Goal: Task Accomplishment & Management: Manage account settings

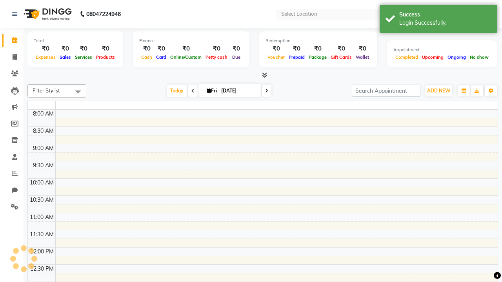
select select "en"
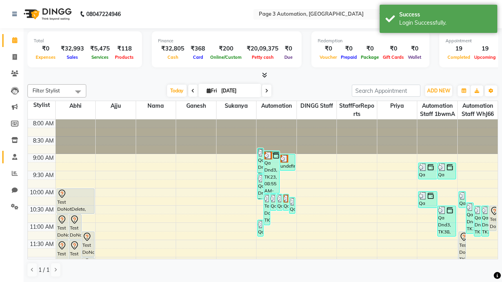
click at [12, 157] on span at bounding box center [15, 157] width 14 height 9
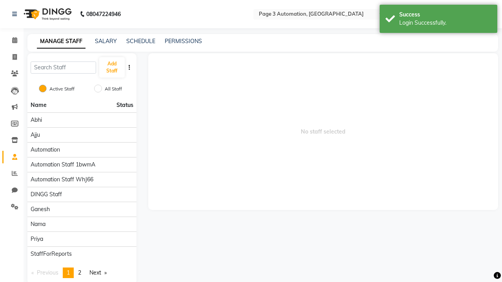
click at [12, 157] on span at bounding box center [15, 157] width 14 height 9
click at [112, 67] on button "Add Staff" at bounding box center [111, 67] width 25 height 20
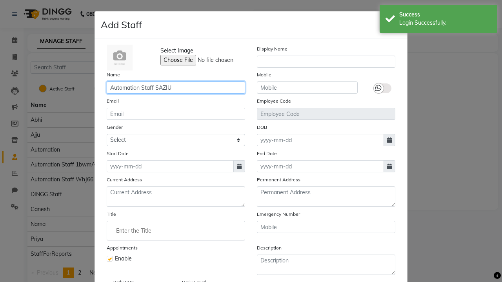
type input "Automation Staff SAZIU"
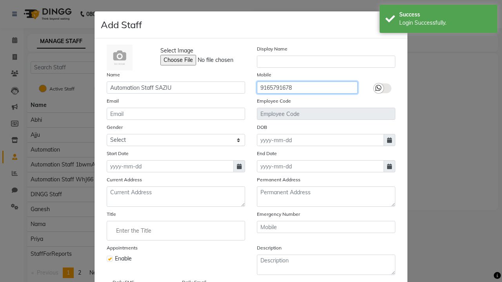
type input "9165791678"
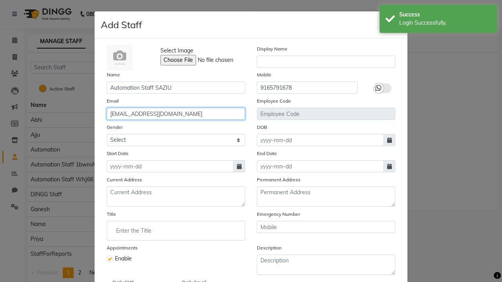
type input "[EMAIL_ADDRESS][DOMAIN_NAME]"
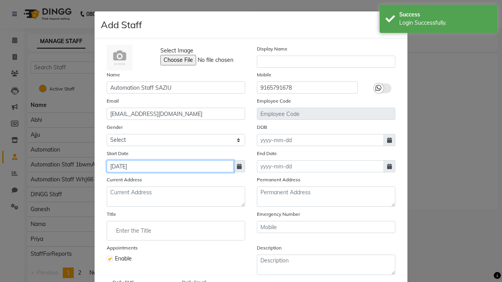
type input "[DATE]"
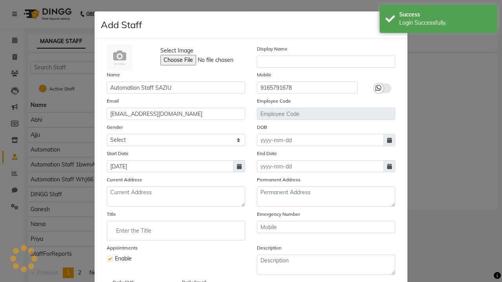
scroll to position [63, 0]
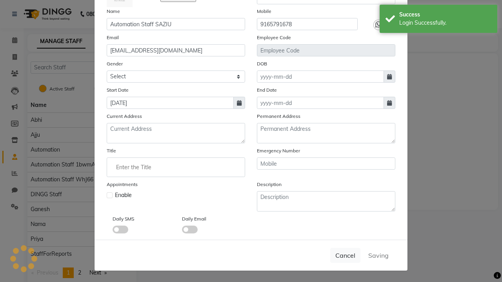
checkbox input "false"
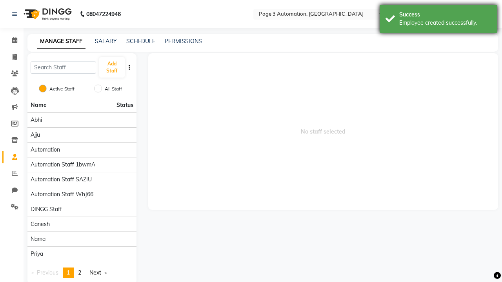
click at [438, 20] on div "Employee created successfully." at bounding box center [445, 23] width 92 height 8
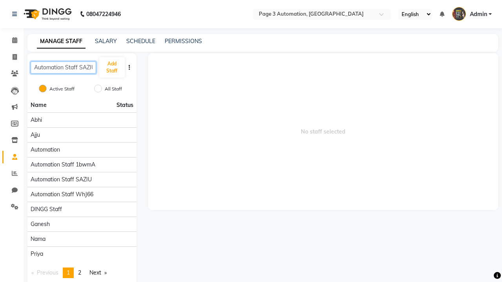
scroll to position [0, 3]
type input "Automation Staff SAZIU"
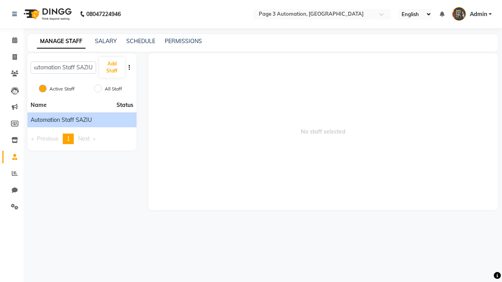
click at [82, 120] on span "Automation Staff SAZIU" at bounding box center [61, 120] width 61 height 8
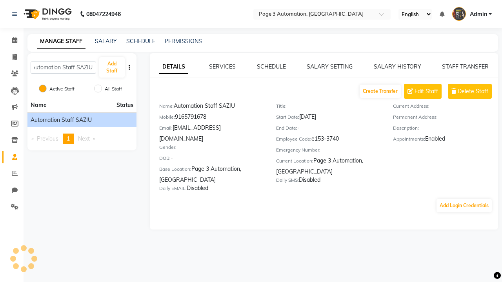
scroll to position [0, 0]
click at [329, 67] on link "SALARY SETTING" at bounding box center [329, 66] width 46 height 7
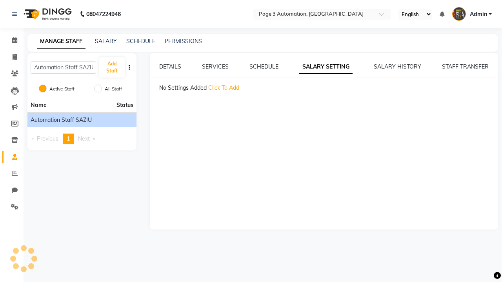
click at [223, 88] on span "Click To Add" at bounding box center [223, 87] width 31 height 7
select select "monthly"
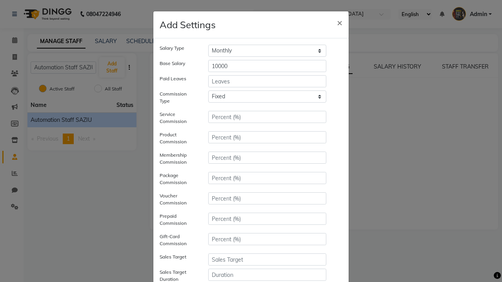
type input "10000"
type input "3"
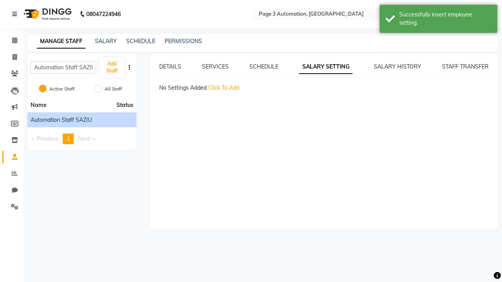
scroll to position [102, 0]
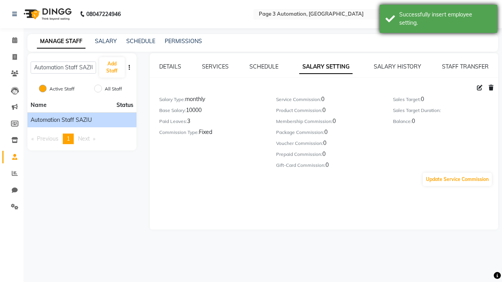
click at [438, 20] on div "Successfully insert employee setting." at bounding box center [445, 19] width 92 height 16
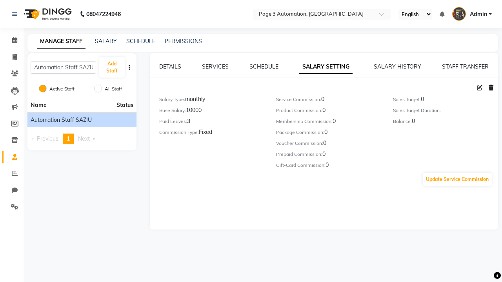
click at [479, 88] on icon at bounding box center [479, 87] width 5 height 5
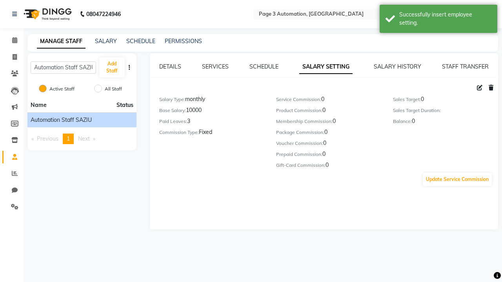
select select "monthly"
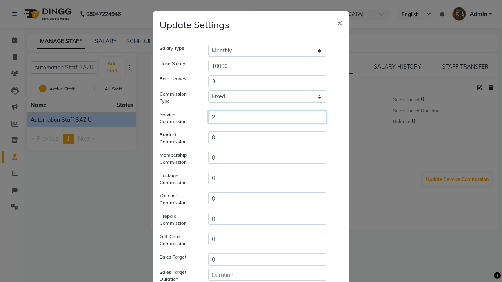
type input "2"
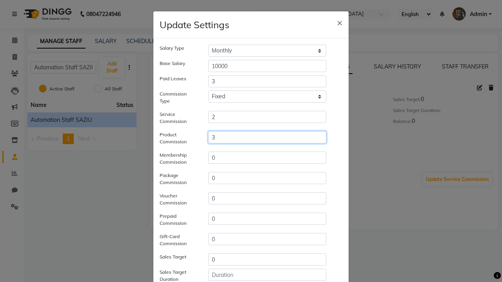
type input "3"
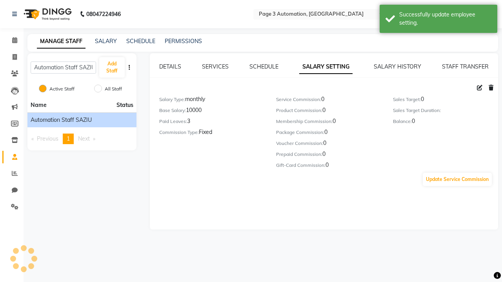
scroll to position [82, 0]
click at [438, 20] on div "Successfully update employee setting." at bounding box center [445, 19] width 92 height 16
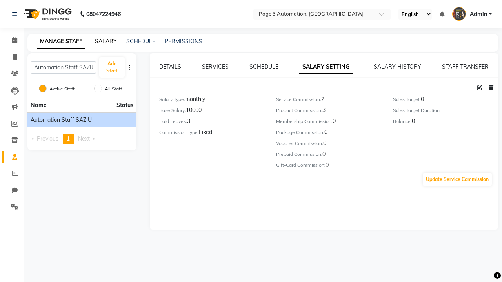
click at [106, 41] on link "SALARY" at bounding box center [106, 41] width 22 height 7
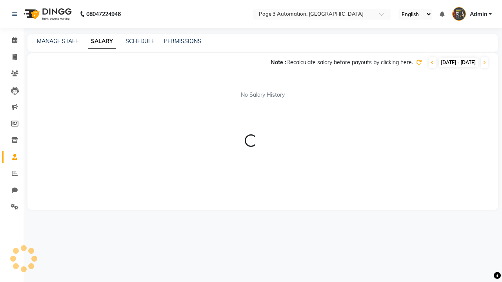
click at [430, 63] on icon at bounding box center [431, 62] width 3 height 5
click at [416, 62] on icon at bounding box center [418, 62] width 5 height 5
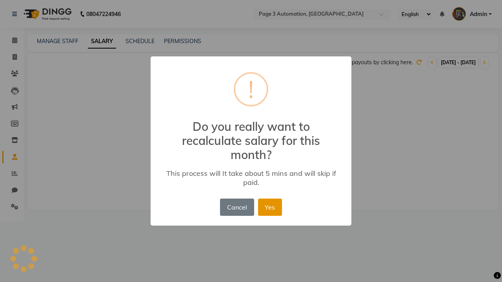
click at [270, 207] on button "Yes" at bounding box center [270, 207] width 24 height 17
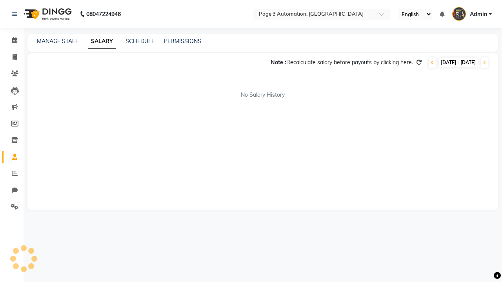
select select "1"
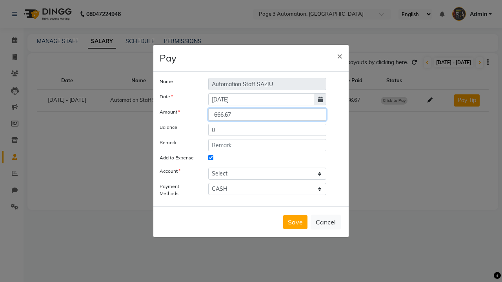
type input "15"
select select "1486"
type input "15"
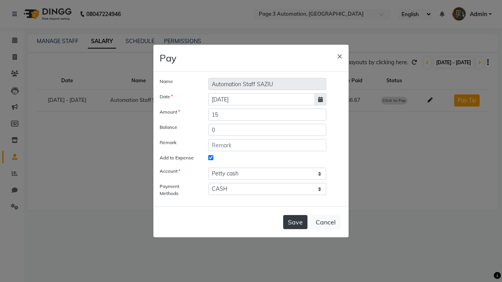
click at [295, 229] on button "Save" at bounding box center [295, 222] width 24 height 14
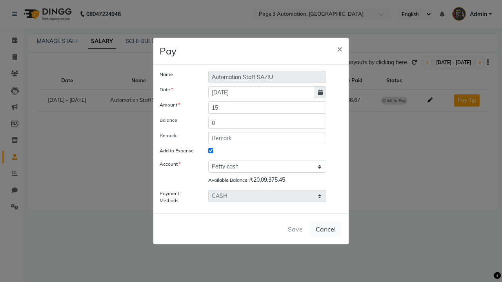
select select
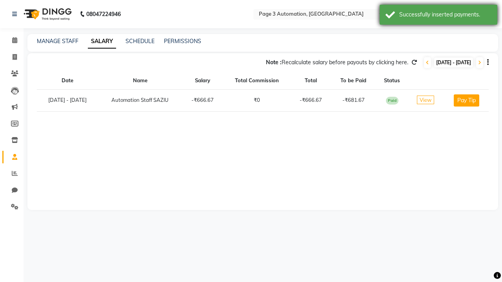
click at [438, 16] on div "Successfully inserted payments." at bounding box center [445, 15] width 92 height 8
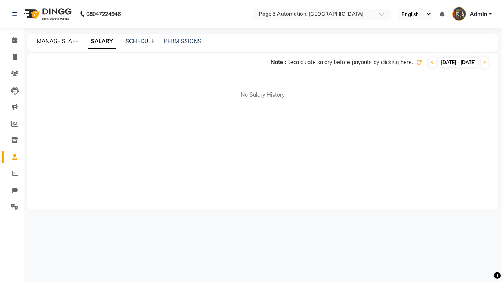
click at [58, 41] on link "MANAGE STAFF" at bounding box center [58, 41] width 42 height 7
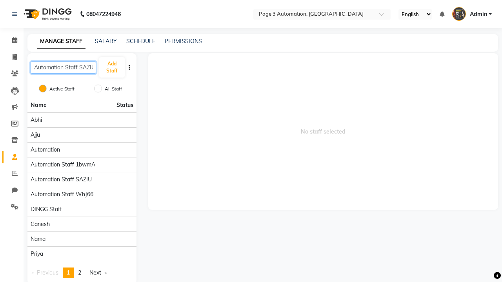
scroll to position [0, 3]
type input "Automation Staff SAZIU"
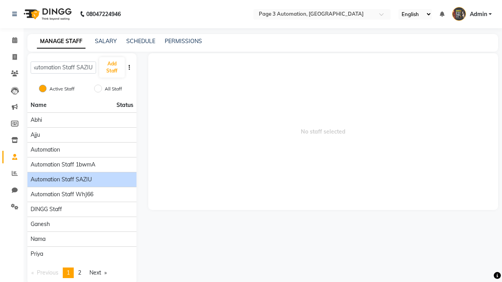
click at [82, 176] on span "Automation Staff SAZIU" at bounding box center [61, 180] width 61 height 8
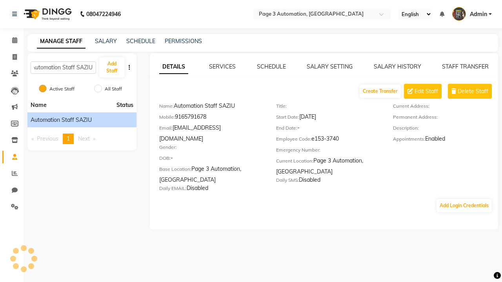
scroll to position [0, 0]
click at [173, 67] on link "DETAILS" at bounding box center [173, 67] width 29 height 14
click at [473, 91] on span "Delete Staff" at bounding box center [472, 91] width 31 height 8
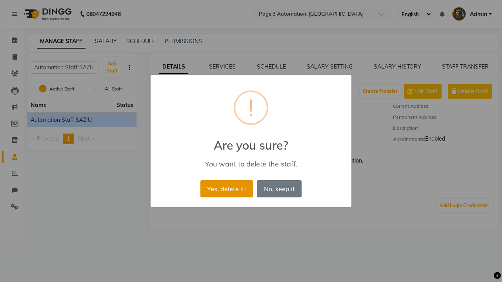
click at [234, 180] on button "Yes, delete it!" at bounding box center [226, 188] width 53 height 17
